Goal: Contribute content: Contribute content

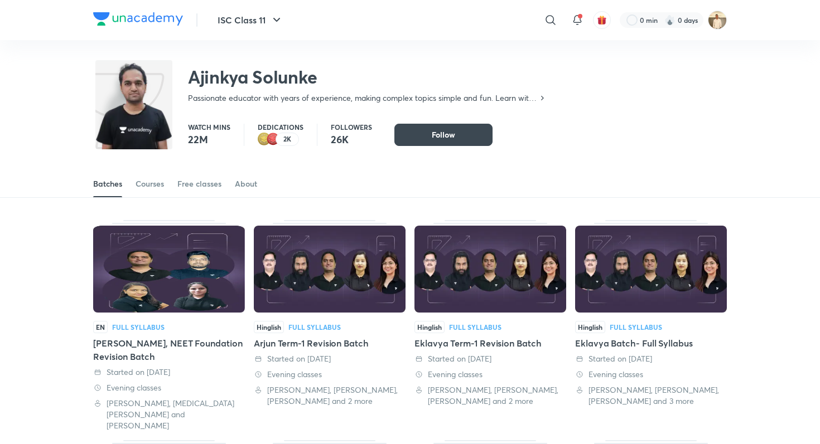
click at [146, 12] on img at bounding box center [138, 18] width 90 height 13
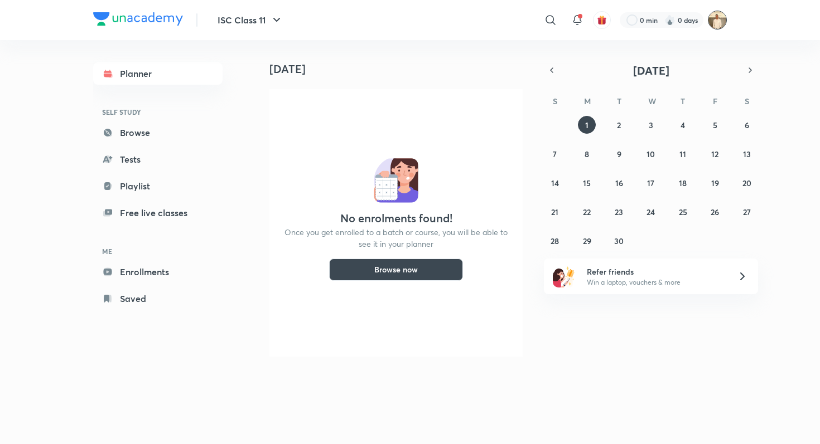
click at [715, 17] on img at bounding box center [717, 20] width 19 height 19
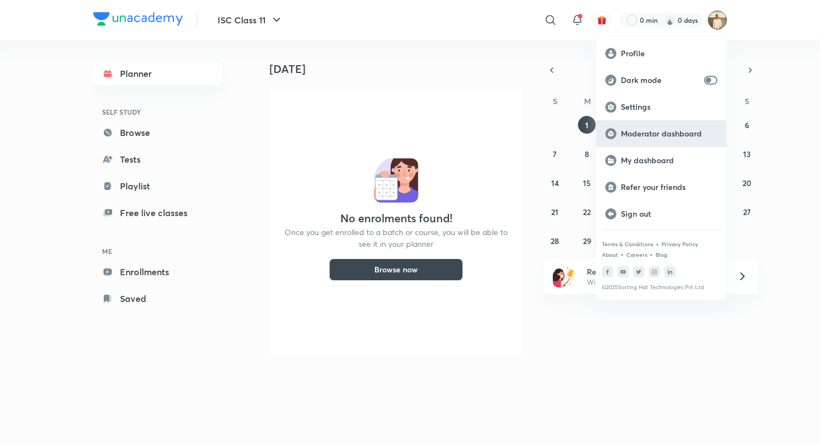
click at [667, 136] on p "Moderator dashboard" at bounding box center [669, 134] width 96 height 10
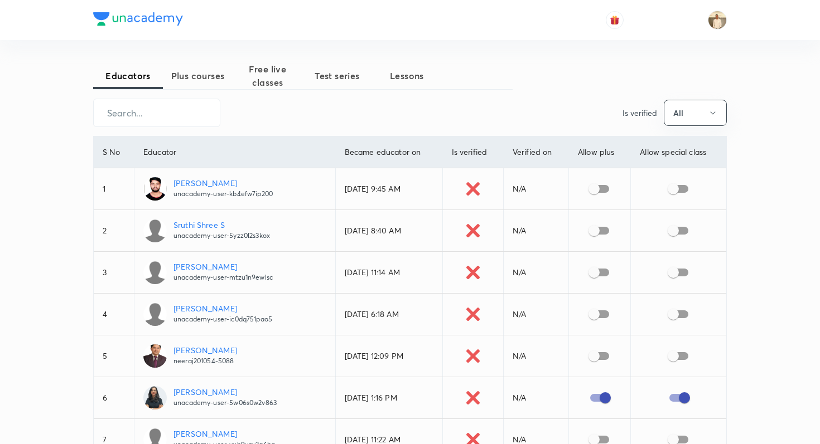
click at [177, 76] on span "Plus courses" at bounding box center [198, 75] width 70 height 13
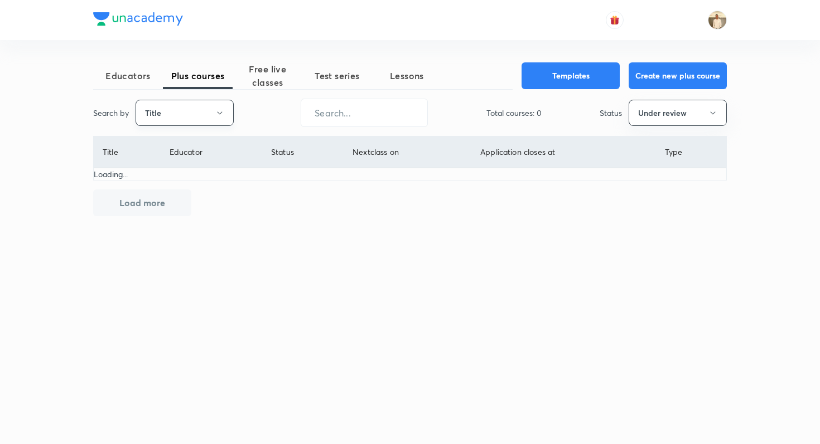
click at [175, 116] on button "Title" at bounding box center [184, 113] width 98 height 26
click at [168, 162] on span "Username" at bounding box center [185, 168] width 84 height 12
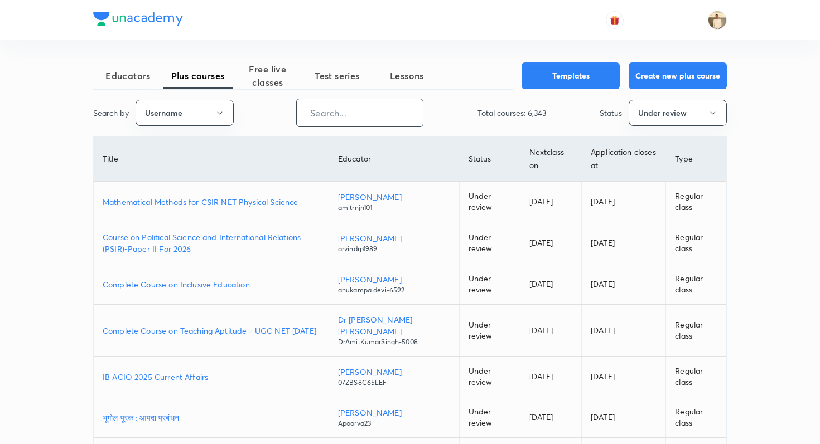
click at [336, 111] on input "text" at bounding box center [360, 113] width 126 height 28
paste input "unacademy-user-W9VF4FQCGH51"
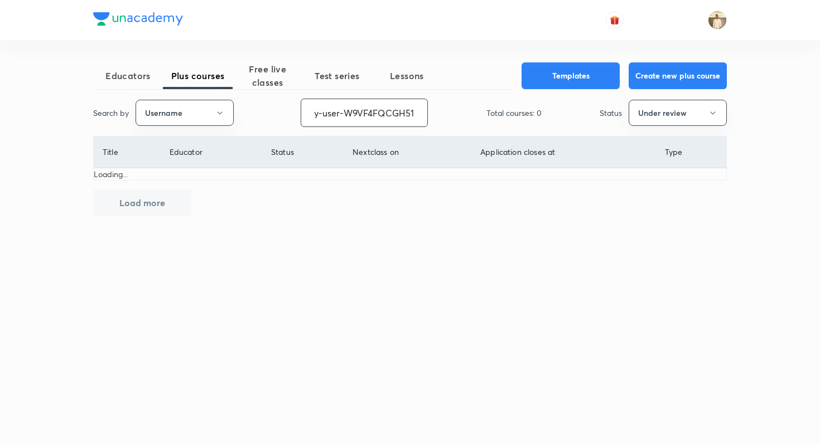
type input "unacademy-user-W9VF4FQCGH51"
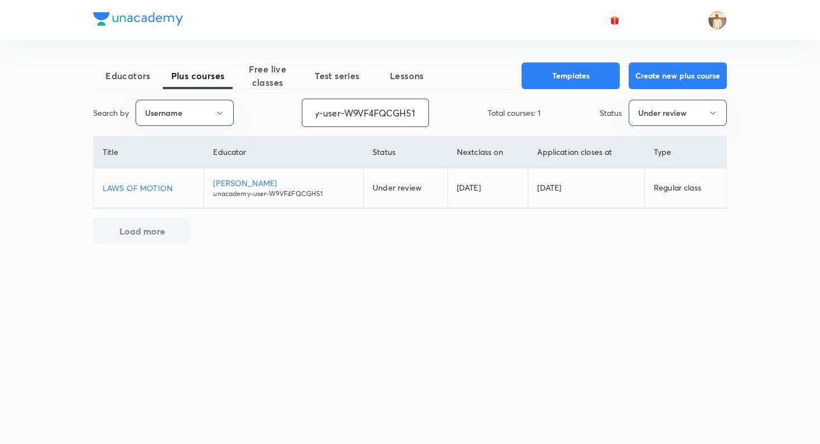
click at [219, 180] on p "Garima Rana" at bounding box center [283, 183] width 141 height 12
click at [156, 191] on p "LAWS OF MOTION" at bounding box center [149, 188] width 92 height 12
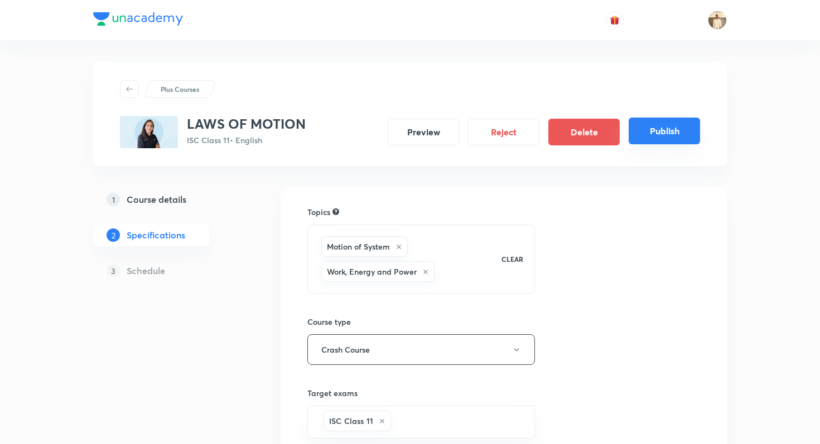
click at [663, 141] on button "Publish" at bounding box center [663, 131] width 71 height 27
